Goal: Find specific page/section: Find specific page/section

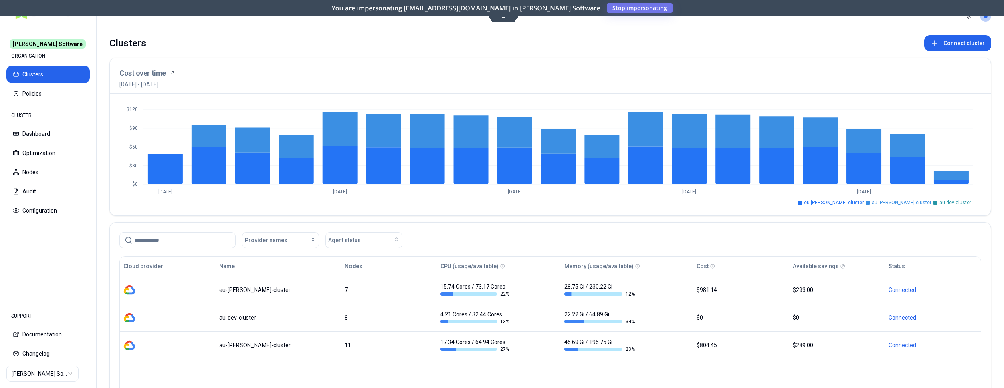
click at [69, 374] on html "[PERSON_NAME] Software ORGANISATION Clusters Policies CLUSTER Dashboard Optimiz…" at bounding box center [502, 194] width 1004 height 388
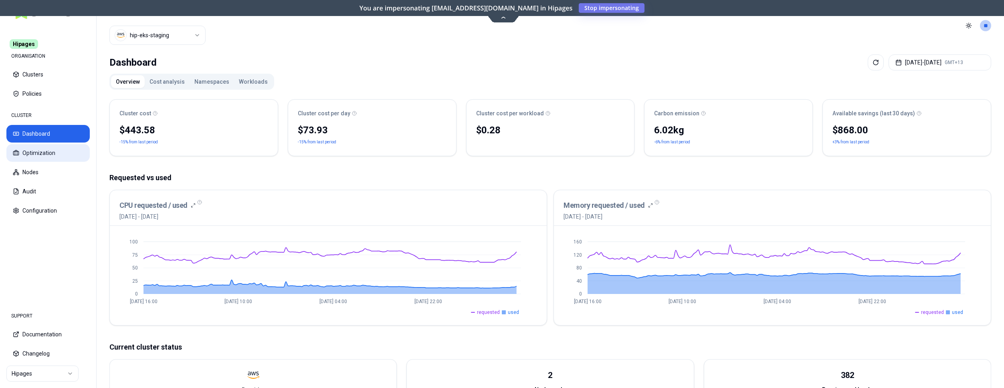
click at [60, 156] on button "Optimization" at bounding box center [47, 153] width 83 height 18
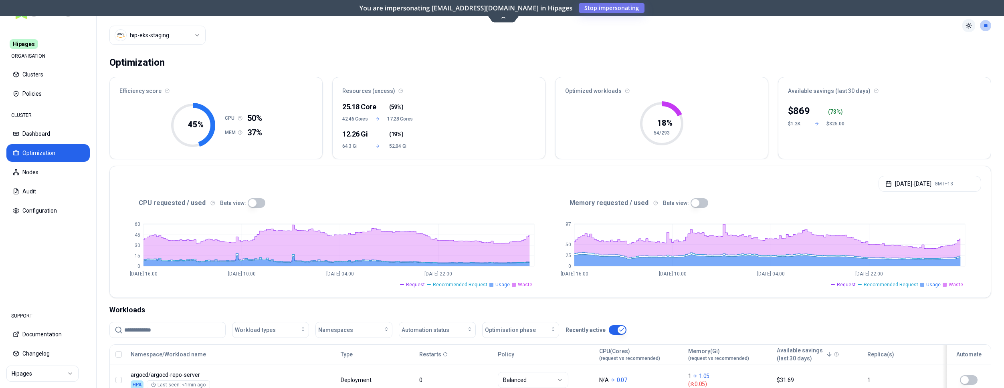
click at [965, 24] on html "Hipages ORGANISATION Clusters Policies CLUSTER Dashboard Optimization Nodes Aud…" at bounding box center [502, 194] width 1004 height 388
click at [949, 55] on span "Dark" at bounding box center [945, 55] width 12 height 8
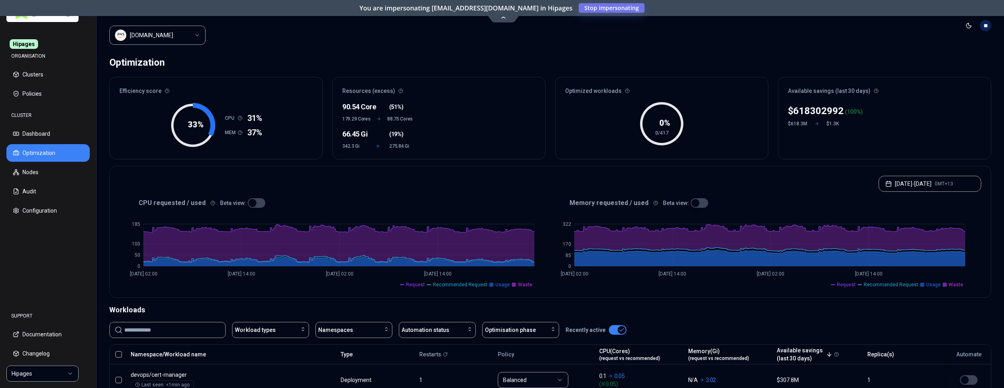
click at [420, 66] on div "Optimization" at bounding box center [550, 63] width 882 height 16
click at [42, 211] on button "Configuration" at bounding box center [47, 211] width 83 height 18
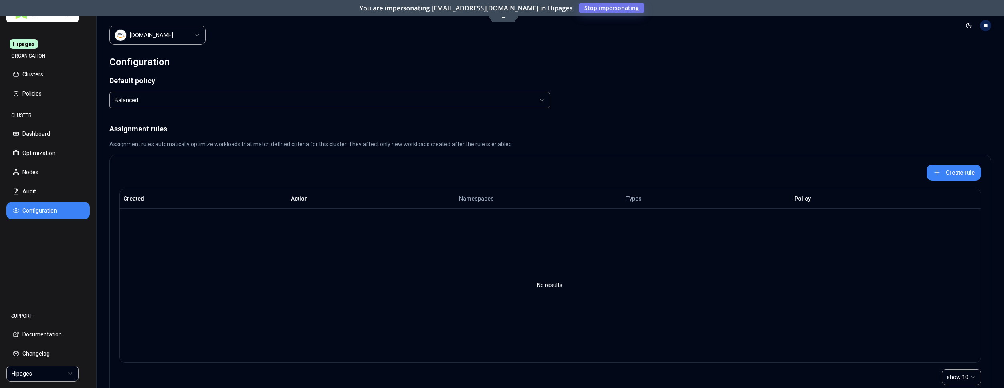
click at [192, 32] on html "Hipages ORGANISATION Clusters Policies CLUSTER Dashboard Optimization Nodes Aud…" at bounding box center [502, 194] width 1004 height 388
